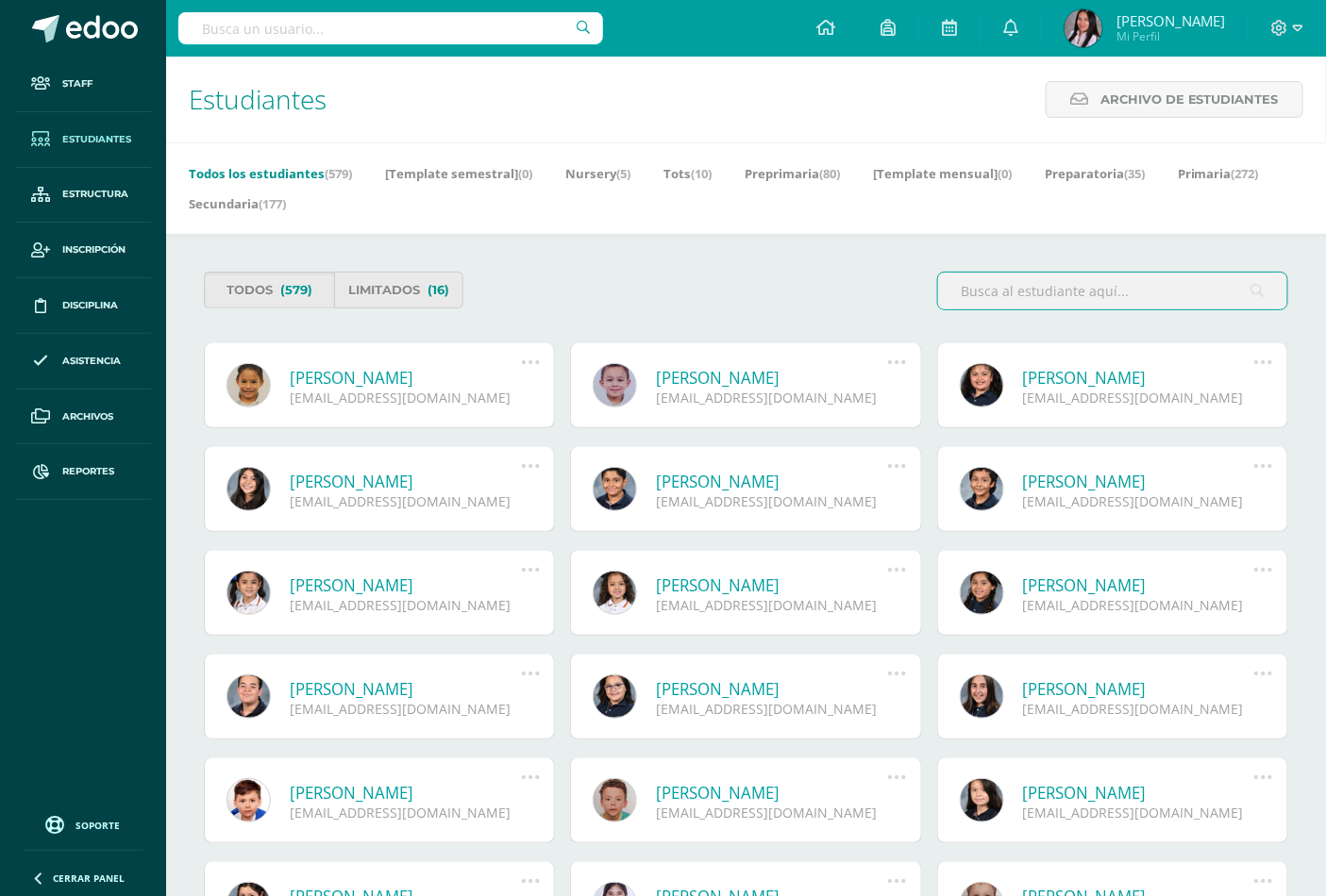
click at [300, 32] on input "text" at bounding box center [391, 28] width 425 height 32
type input "[PERSON_NAME]"
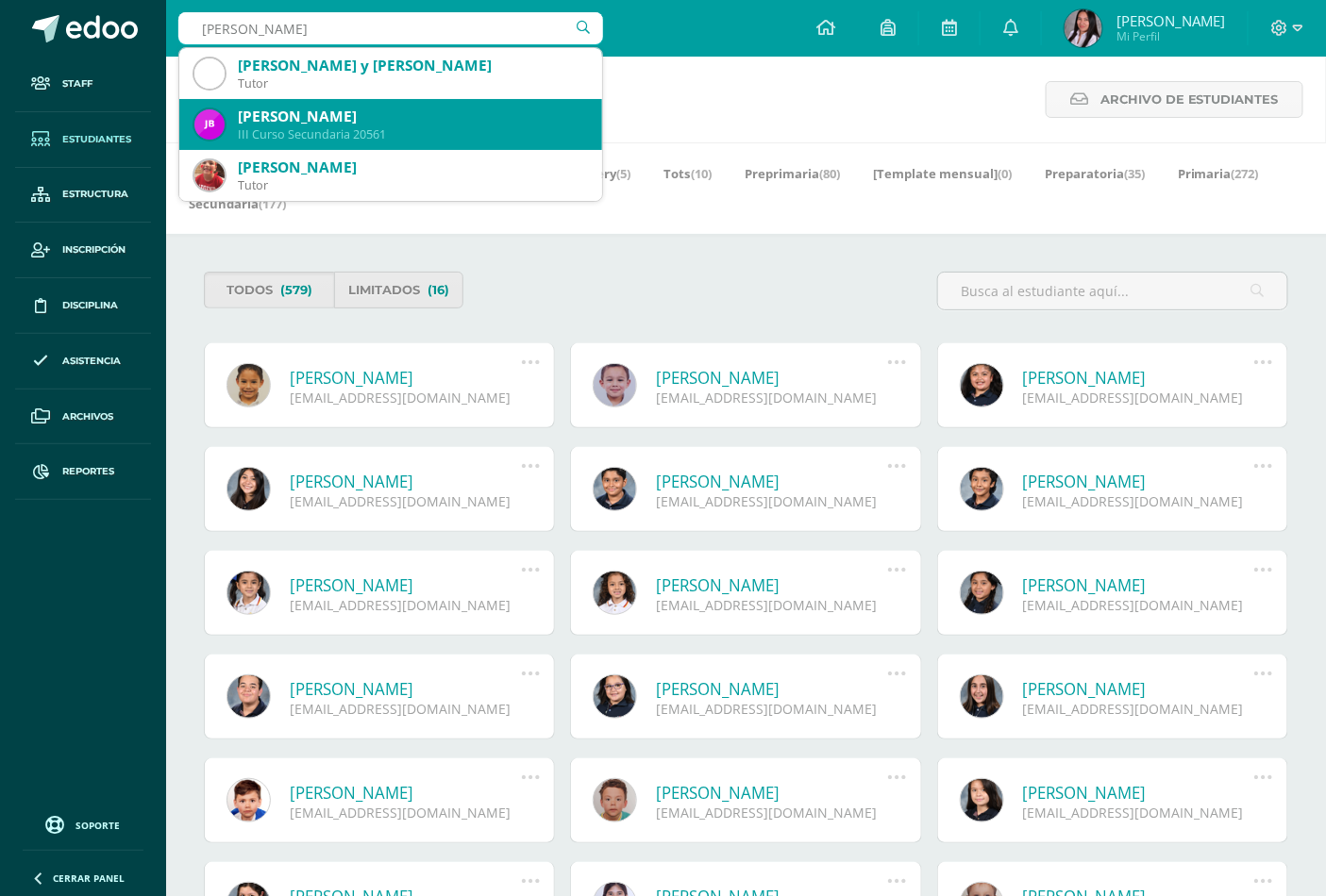
click at [300, 126] on div "III Curso Secundaria 20561" at bounding box center [412, 134] width 349 height 16
